Goal: Information Seeking & Learning: Learn about a topic

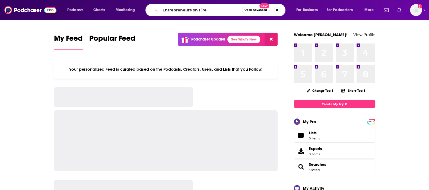
type input "Entrepreneurs on Fire"
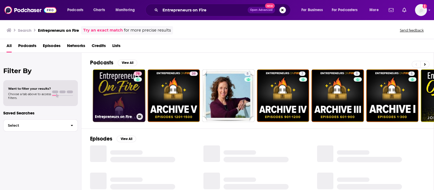
click at [113, 96] on link "78 Entrepreneurs on Fire" at bounding box center [119, 95] width 53 height 53
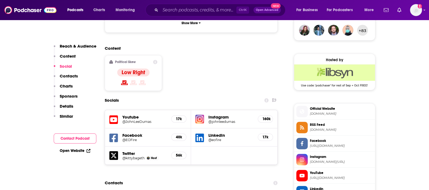
scroll to position [474, 0]
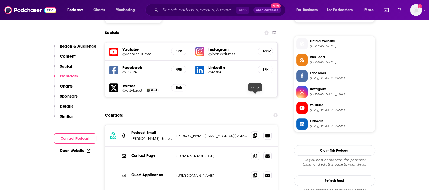
click at [259, 131] on span at bounding box center [255, 135] width 8 height 8
click at [254, 133] on icon at bounding box center [255, 135] width 4 height 4
